Goal: Contribute content

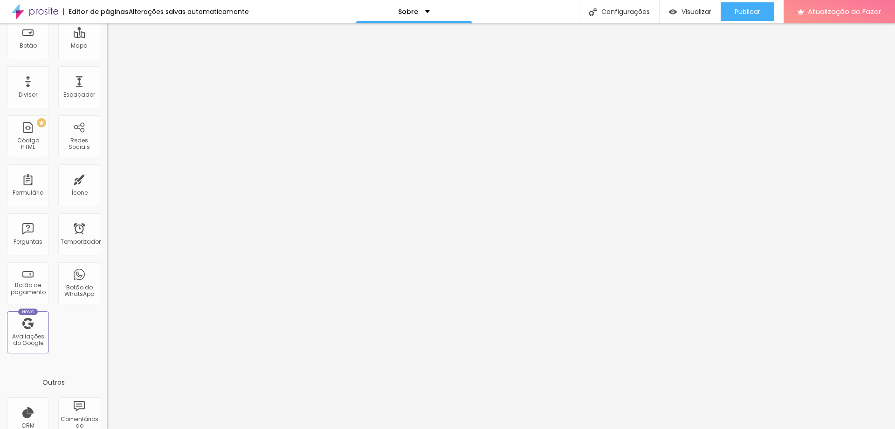
scroll to position [140, 0]
click at [33, 338] on font "Avaliações do Google" at bounding box center [28, 334] width 32 height 14
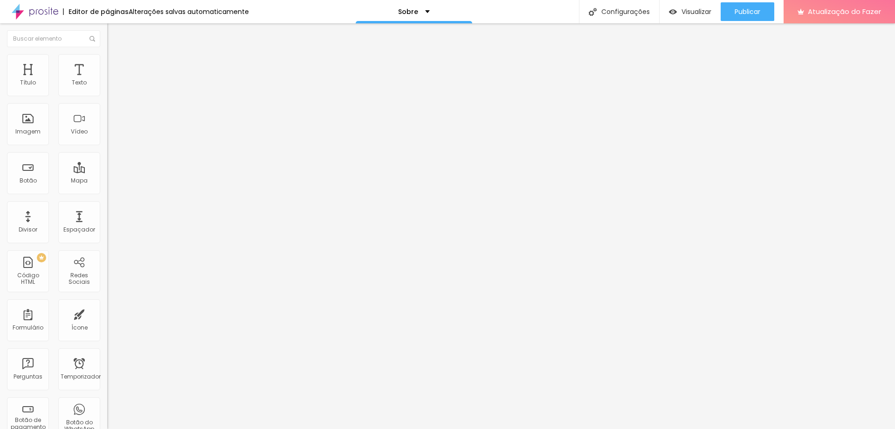
click at [116, 64] on font "Estilo" at bounding box center [123, 60] width 14 height 8
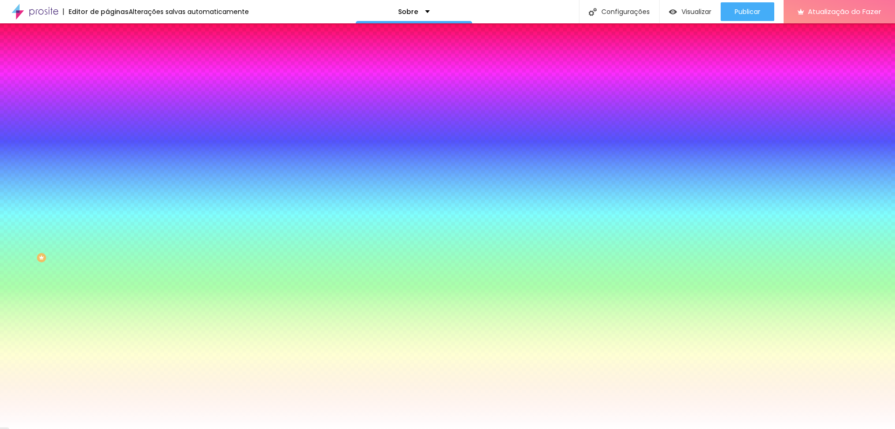
click at [107, 63] on li "Avançado" at bounding box center [160, 67] width 107 height 9
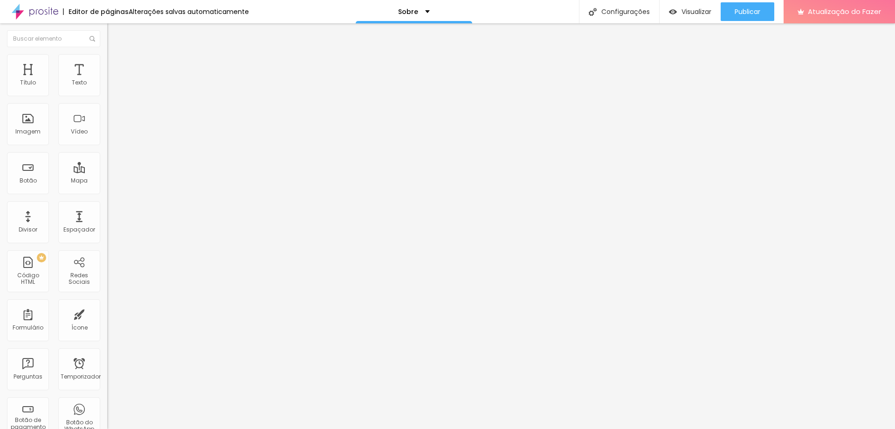
click at [107, 54] on li "Conteúdo" at bounding box center [160, 49] width 107 height 9
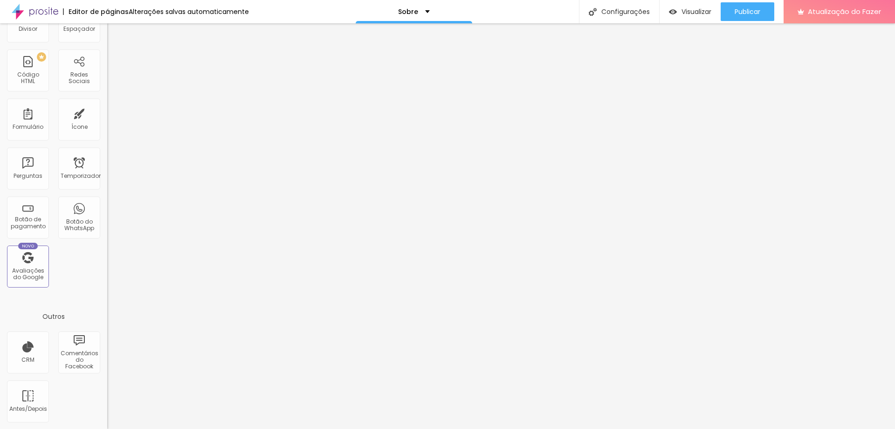
scroll to position [201, 0]
click at [31, 367] on div "CRM" at bounding box center [28, 352] width 42 height 42
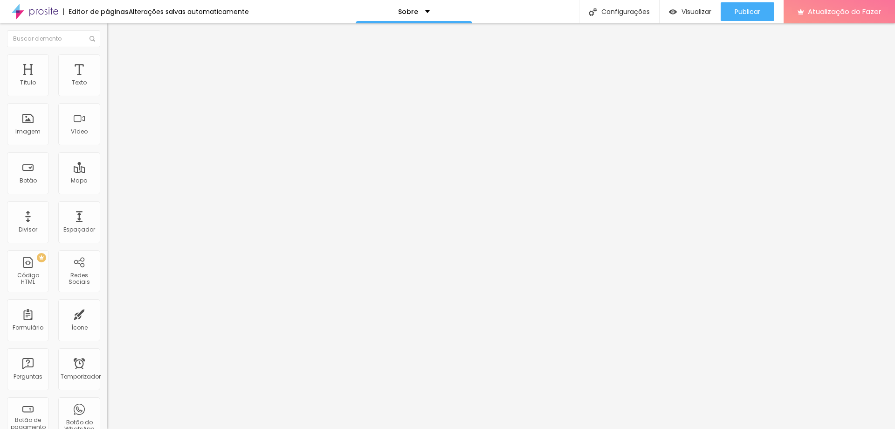
click at [113, 80] on font "Trocar imagem" at bounding box center [135, 76] width 45 height 8
click at [113, 86] on font "Adicionar imagem" at bounding box center [140, 82] width 55 height 8
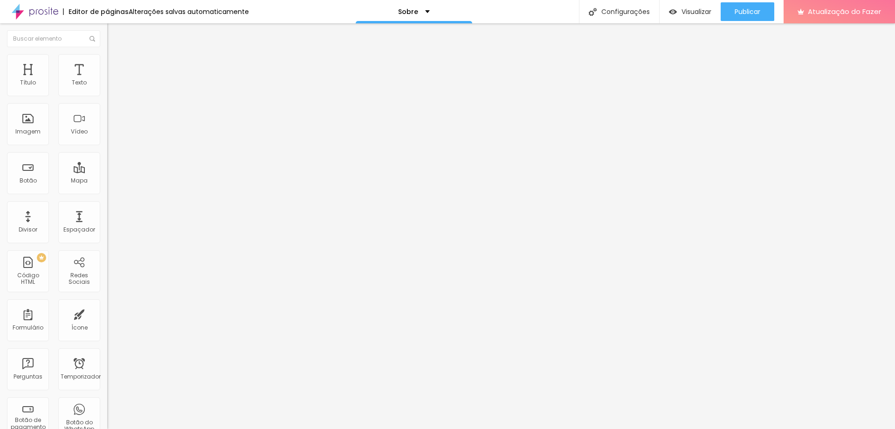
drag, startPoint x: 121, startPoint y: 145, endPoint x: 112, endPoint y: 146, distance: 8.4
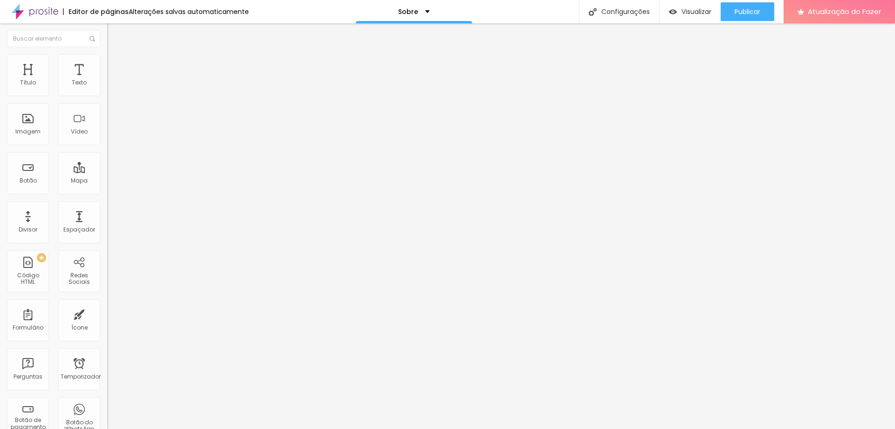
click at [107, 85] on font "Encaixotado" at bounding box center [125, 81] width 36 height 8
click at [107, 99] on font "Completo" at bounding box center [121, 95] width 28 height 8
click at [107, 90] on font "Encaixotado" at bounding box center [125, 87] width 36 height 8
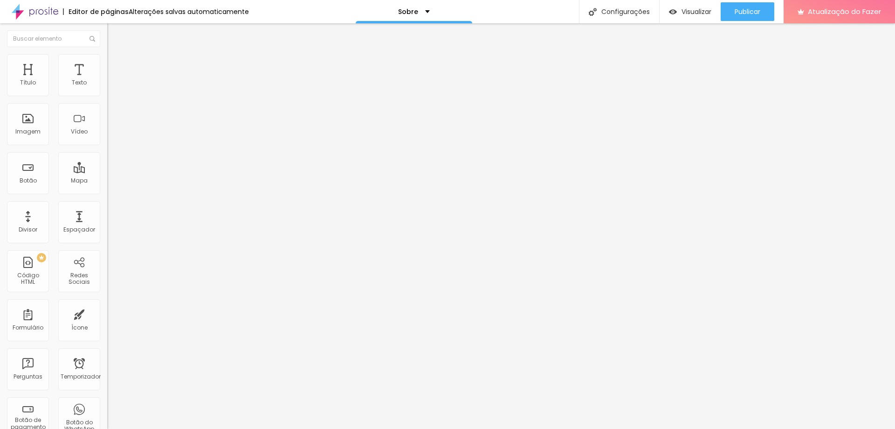
click at [116, 64] on font "Estilo" at bounding box center [123, 60] width 14 height 8
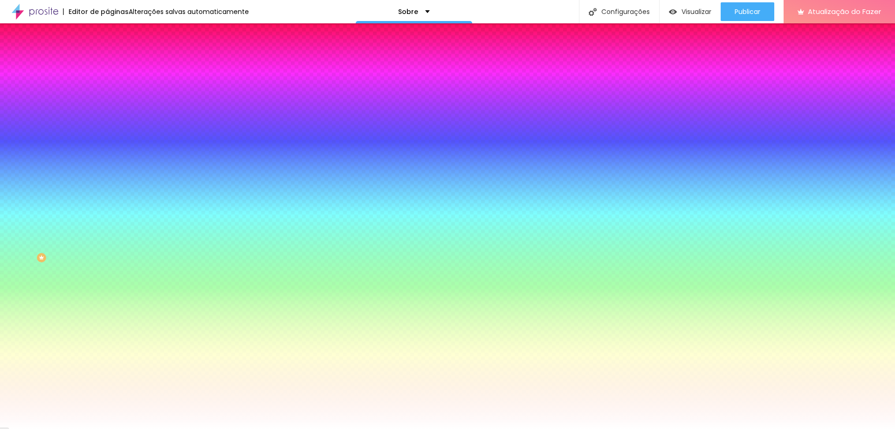
click at [116, 66] on font "Avançado" at bounding box center [131, 70] width 31 height 8
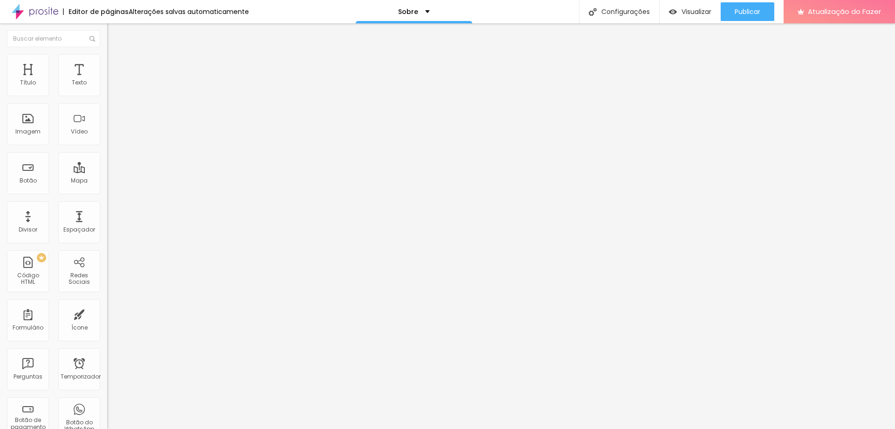
click at [107, 53] on img at bounding box center [111, 49] width 8 height 8
click at [470, 13] on font "Publicar" at bounding box center [748, 11] width 26 height 9
click at [116, 64] on font "Estilo" at bounding box center [123, 60] width 14 height 8
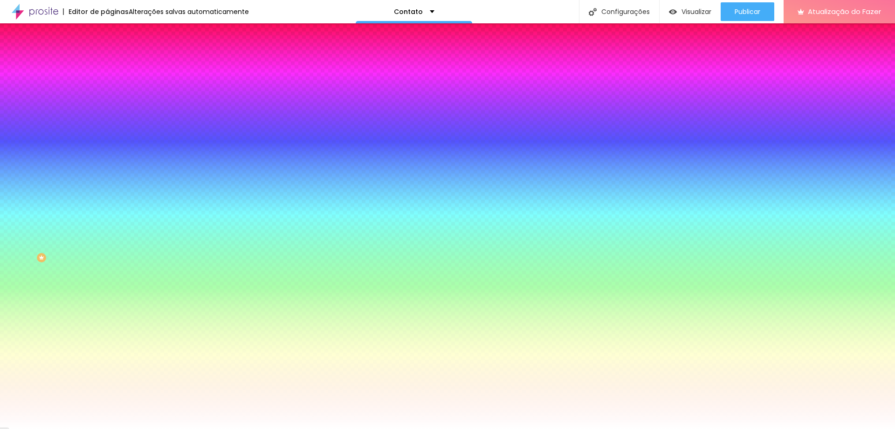
click at [107, 53] on img at bounding box center [111, 49] width 8 height 8
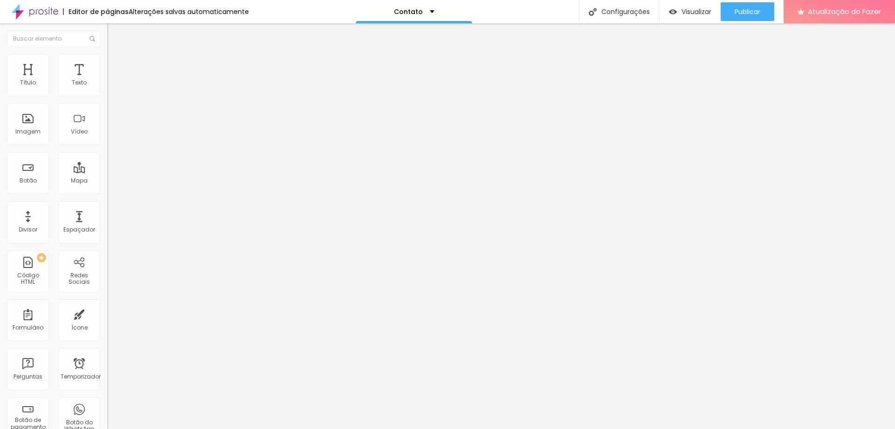
click at [107, 187] on input at bounding box center [170, 191] width 127 height 9
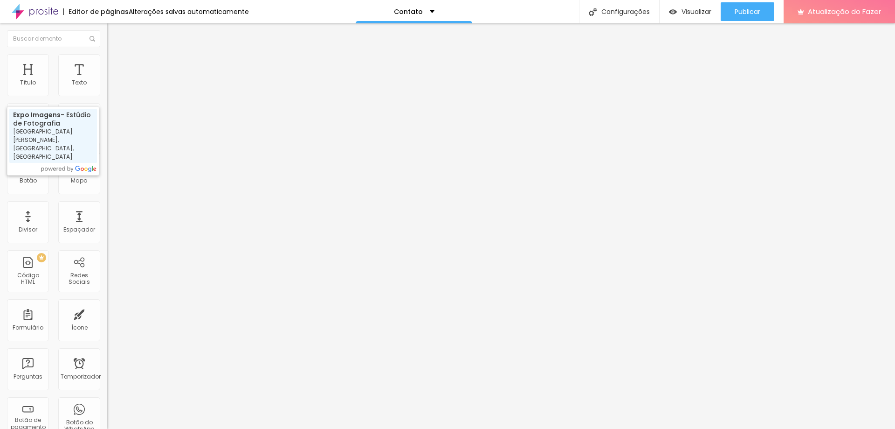
type input "Expo Imagens - Estúdio de Fotografia - Avenida Leonor de Oliveira - Jardim Galr…"
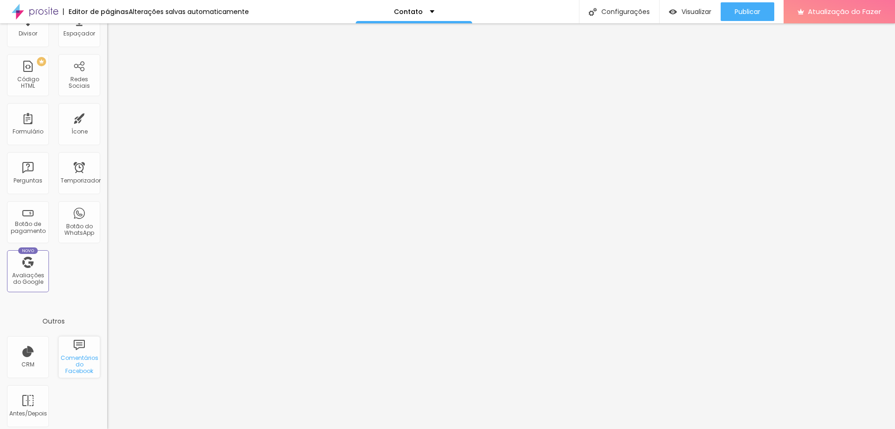
scroll to position [201, 0]
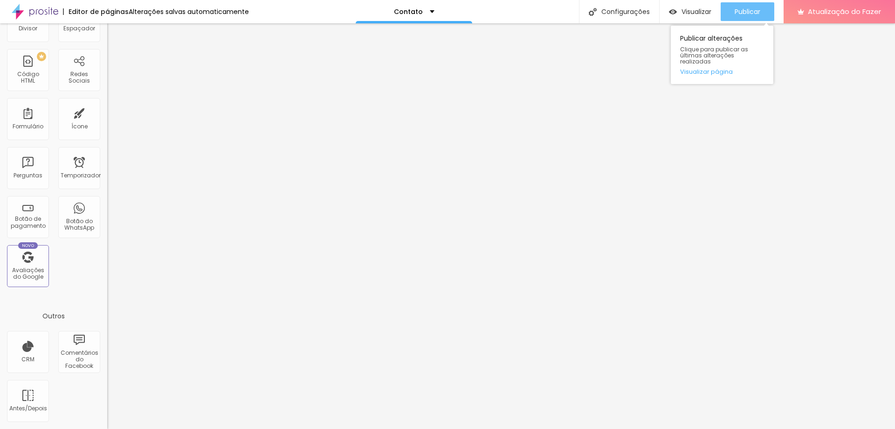
click at [735, 16] on font "Publicar" at bounding box center [748, 11] width 26 height 9
